Goal: Information Seeking & Learning: Learn about a topic

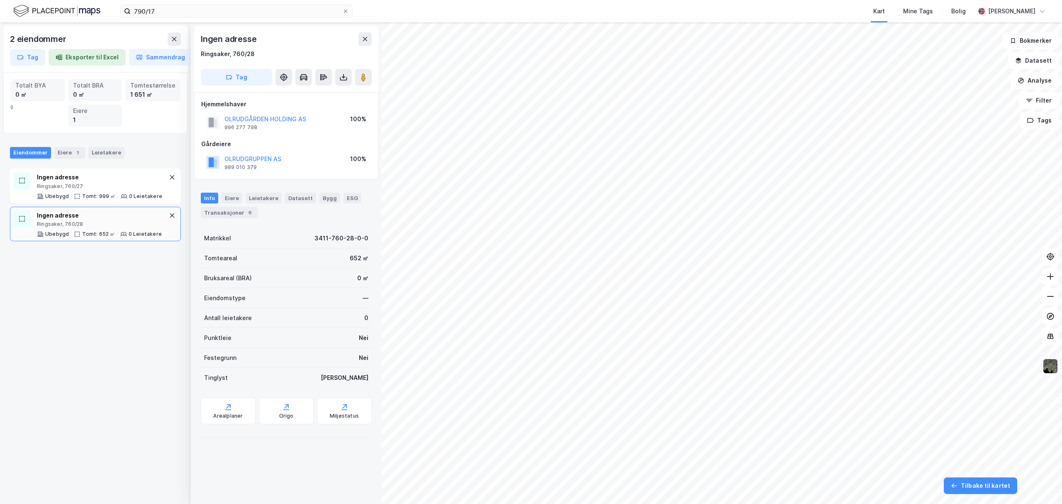
click at [1053, 367] on img at bounding box center [1051, 366] width 16 height 16
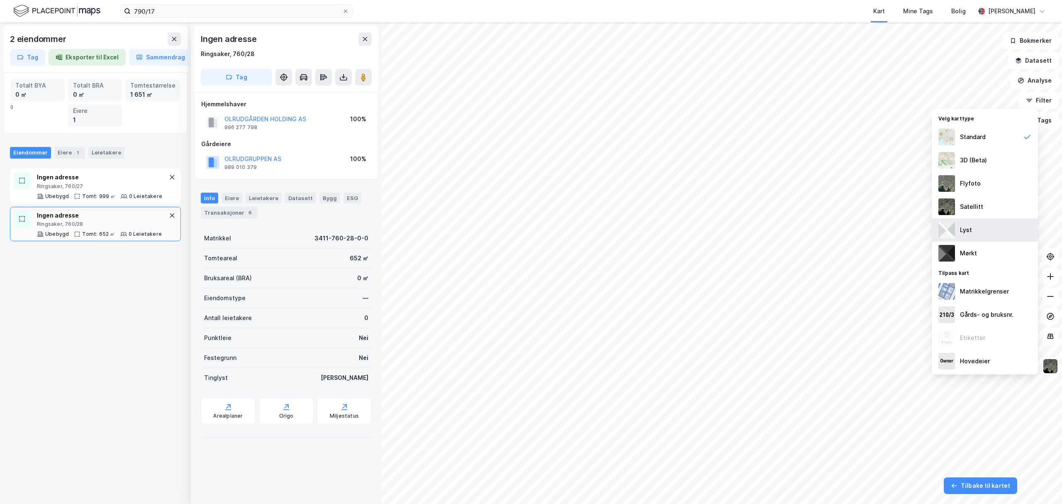
click at [981, 233] on div "Lyst" at bounding box center [985, 229] width 106 height 23
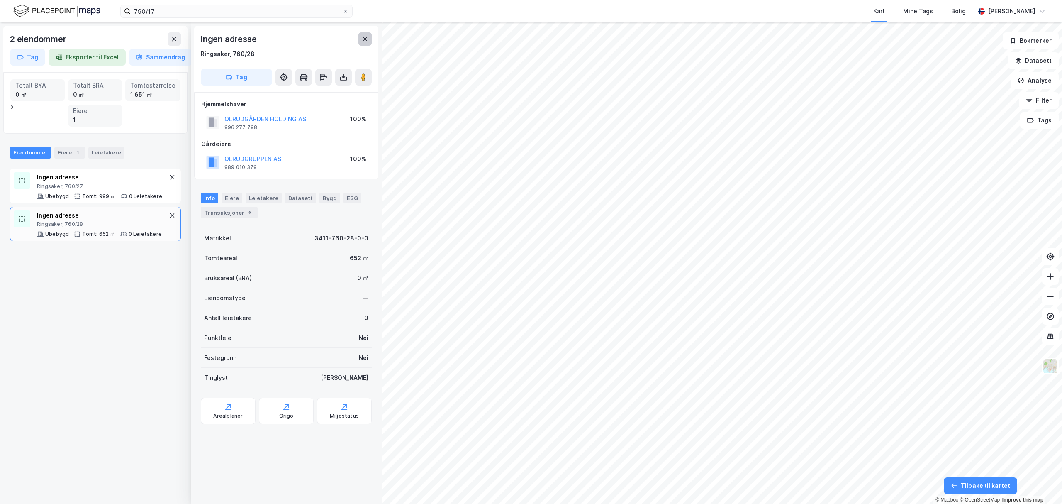
click at [367, 37] on icon at bounding box center [365, 39] width 5 height 4
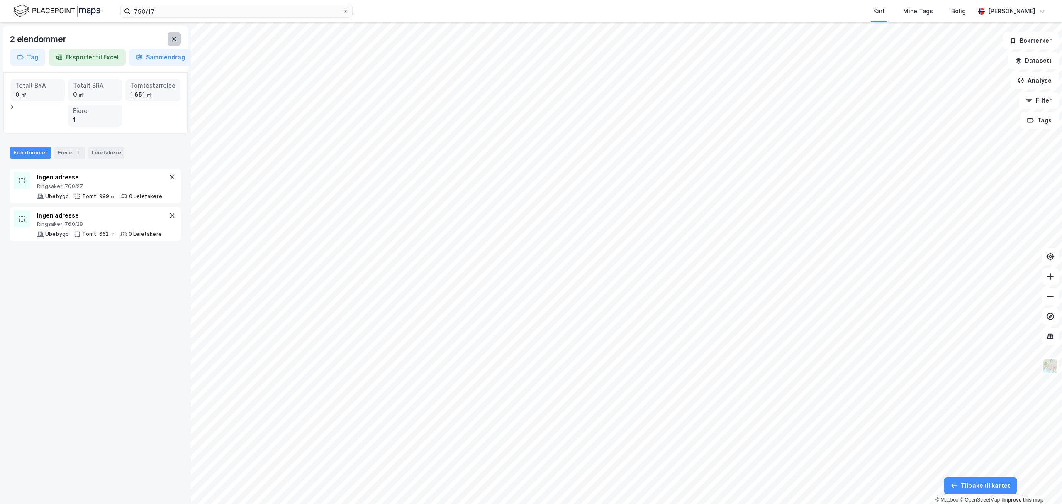
click at [176, 39] on icon at bounding box center [174, 39] width 7 height 7
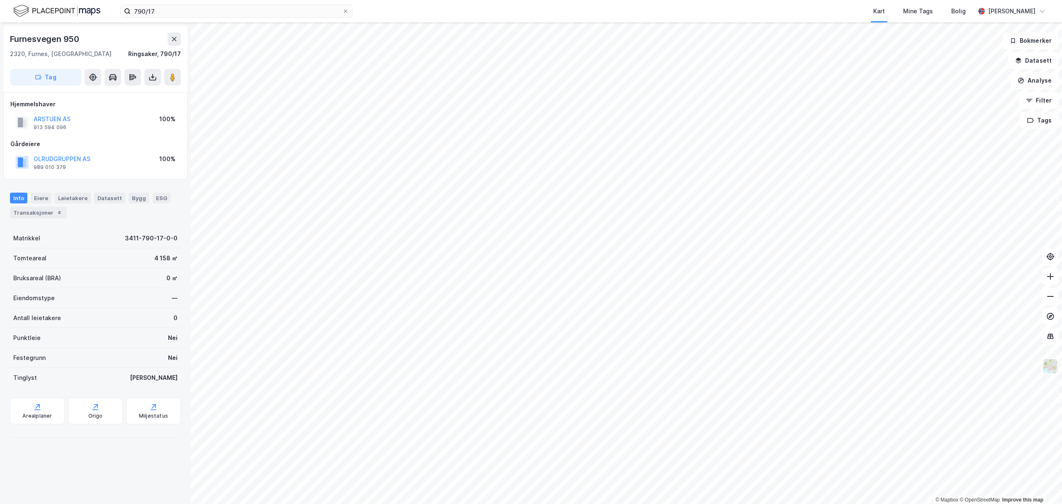
click at [1055, 368] on img at bounding box center [1051, 366] width 16 height 16
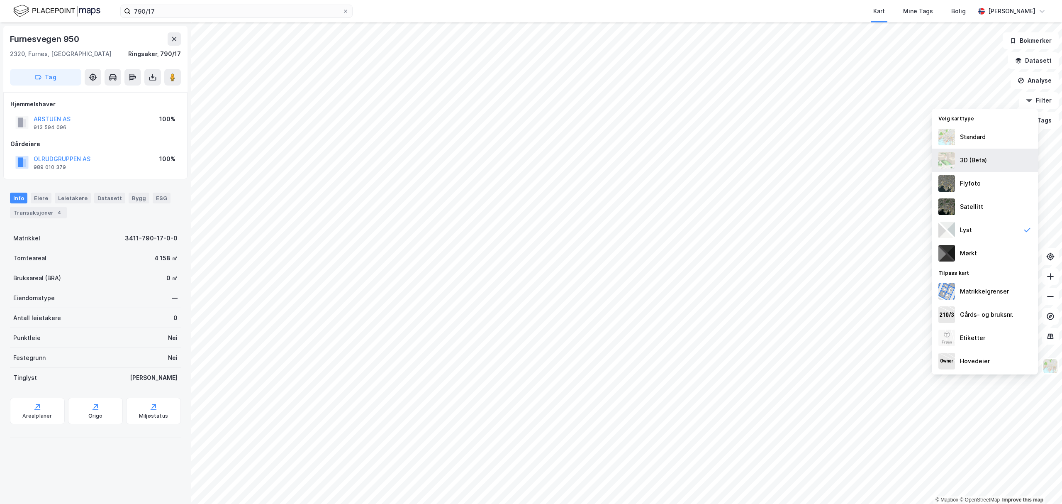
click at [971, 160] on div "3D (Beta)" at bounding box center [973, 160] width 27 height 10
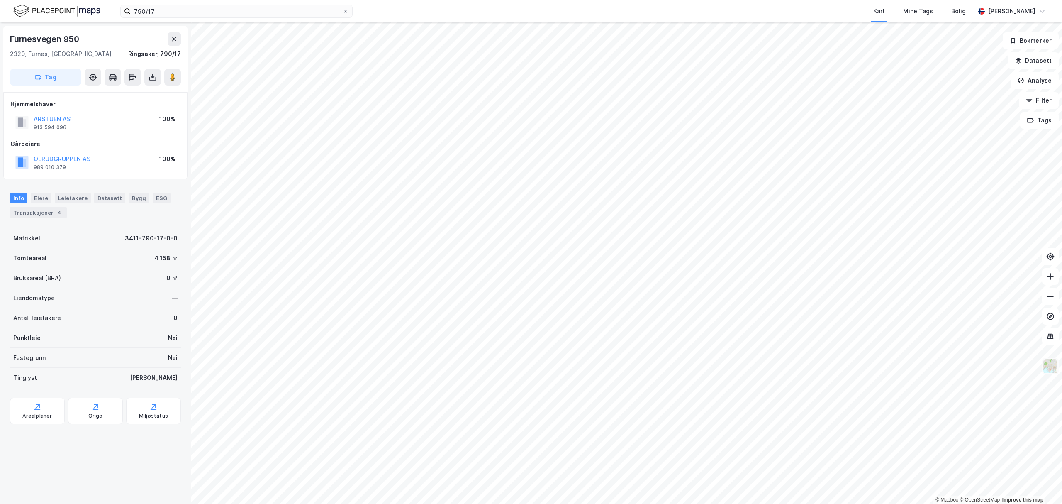
click at [1050, 366] on img at bounding box center [1051, 366] width 16 height 16
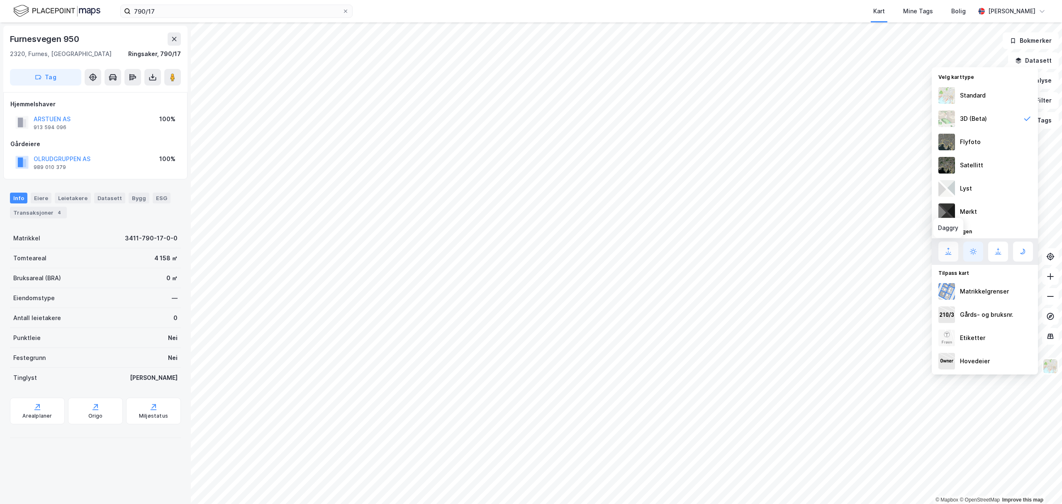
click at [948, 247] on icon at bounding box center [949, 252] width 10 height 10
click at [975, 251] on icon at bounding box center [974, 252] width 10 height 10
click at [999, 252] on icon at bounding box center [999, 252] width 10 height 10
click at [1023, 251] on icon at bounding box center [1023, 251] width 5 height 5
click at [974, 251] on icon at bounding box center [974, 252] width 10 height 10
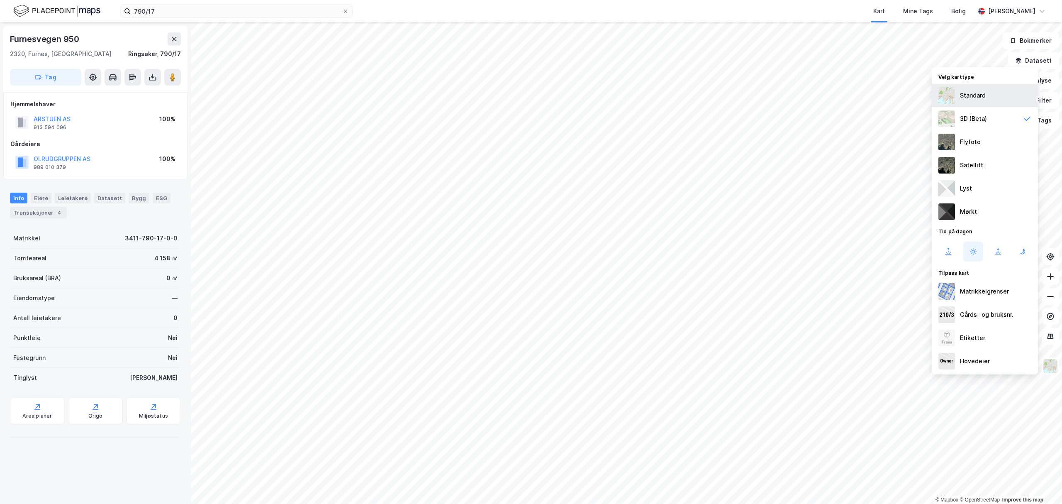
click at [970, 98] on div "Standard" at bounding box center [973, 95] width 26 height 10
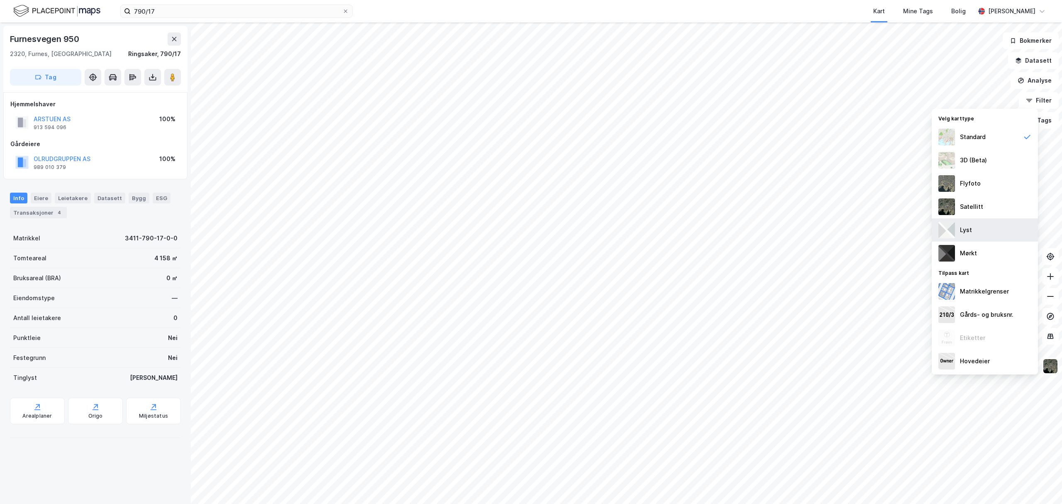
click at [990, 233] on div "Lyst" at bounding box center [985, 229] width 106 height 23
click at [985, 159] on div "3D (Beta)" at bounding box center [973, 160] width 27 height 10
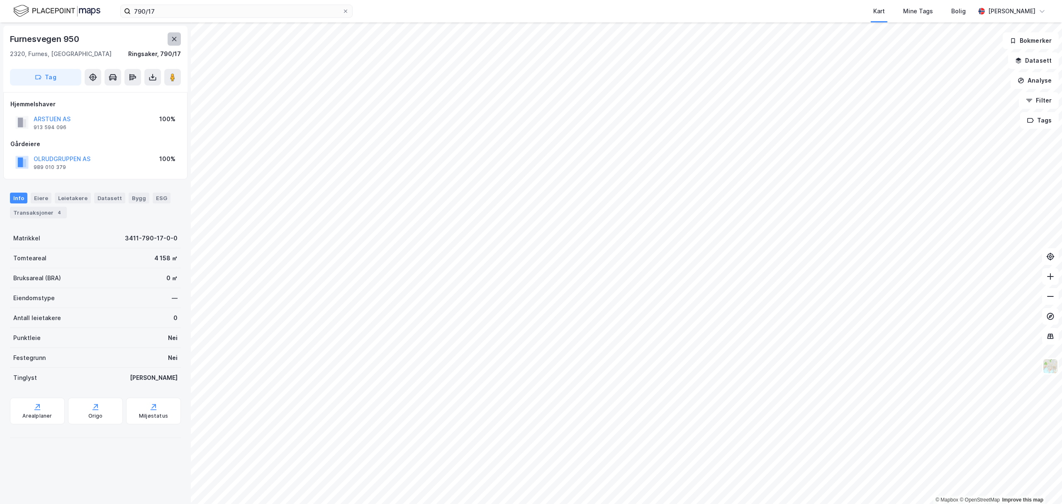
click at [169, 36] on button at bounding box center [174, 38] width 13 height 13
